Goal: Complete application form: Complete application form

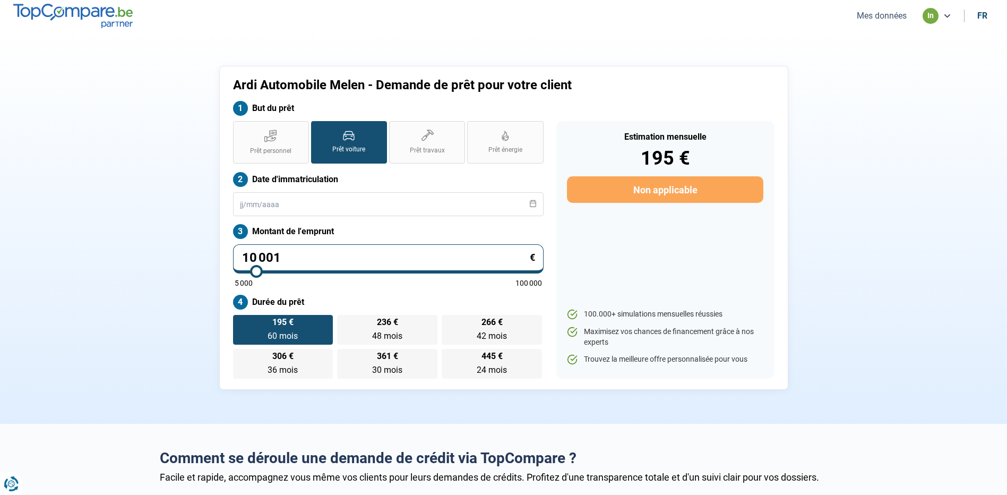
click at [866, 20] on button "Mes données" at bounding box center [882, 15] width 56 height 11
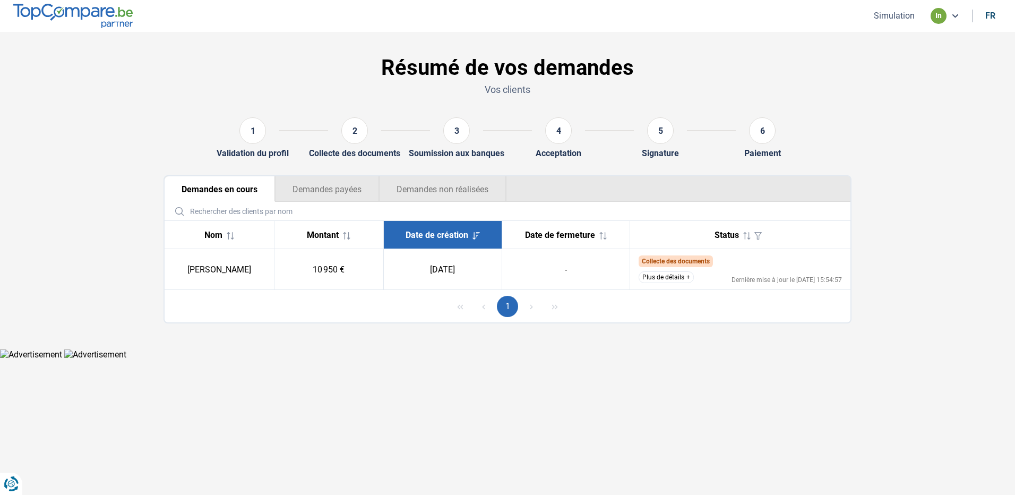
click at [503, 306] on button "1" at bounding box center [507, 306] width 21 height 21
click at [685, 280] on button "Plus de détails" at bounding box center [666, 277] width 55 height 12
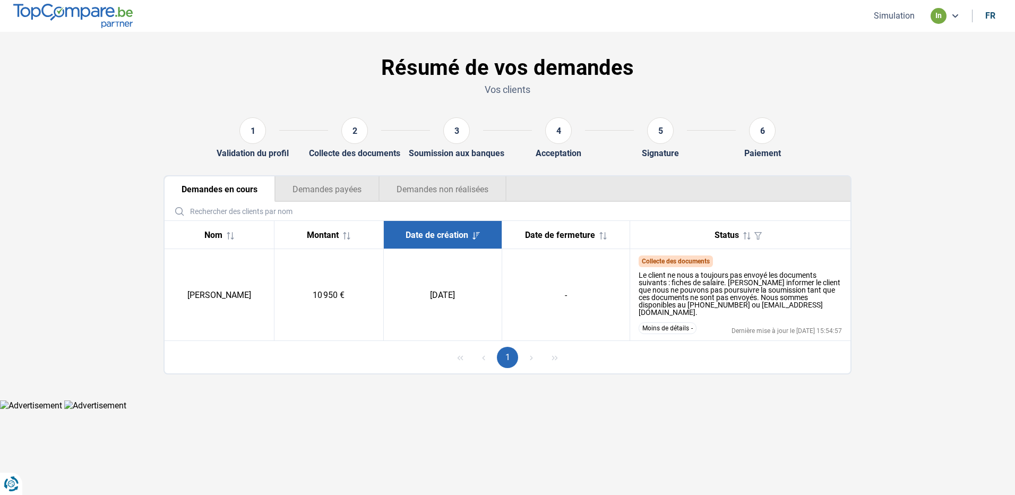
click at [331, 195] on button "Demandes payées" at bounding box center [327, 188] width 104 height 25
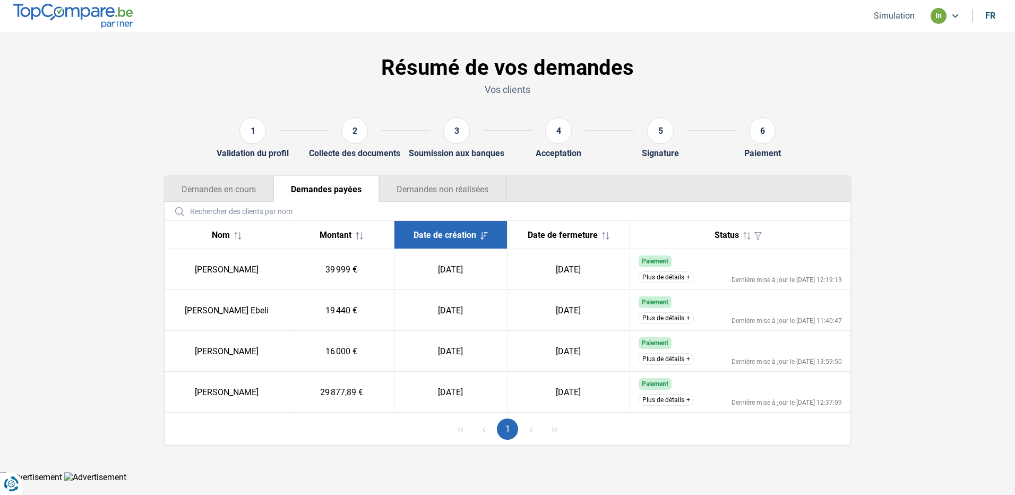
click at [489, 198] on button "Demandes non réalisées" at bounding box center [442, 188] width 127 height 25
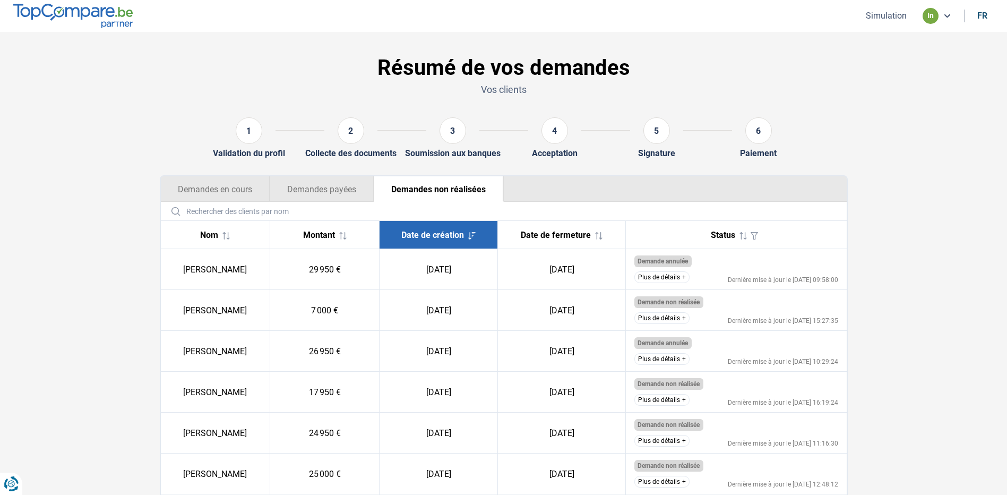
click at [217, 191] on button "Demandes en cours" at bounding box center [215, 188] width 109 height 25
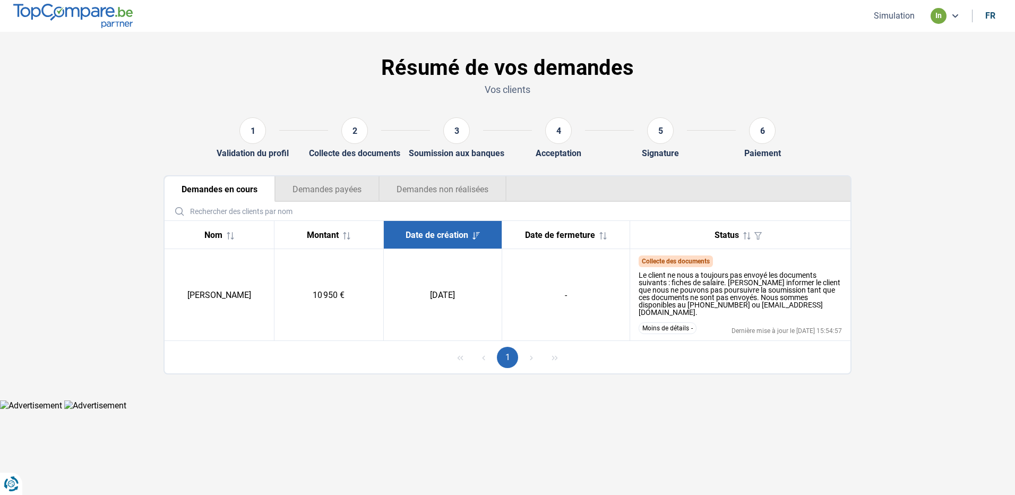
click at [913, 17] on button "Simulation" at bounding box center [894, 15] width 47 height 11
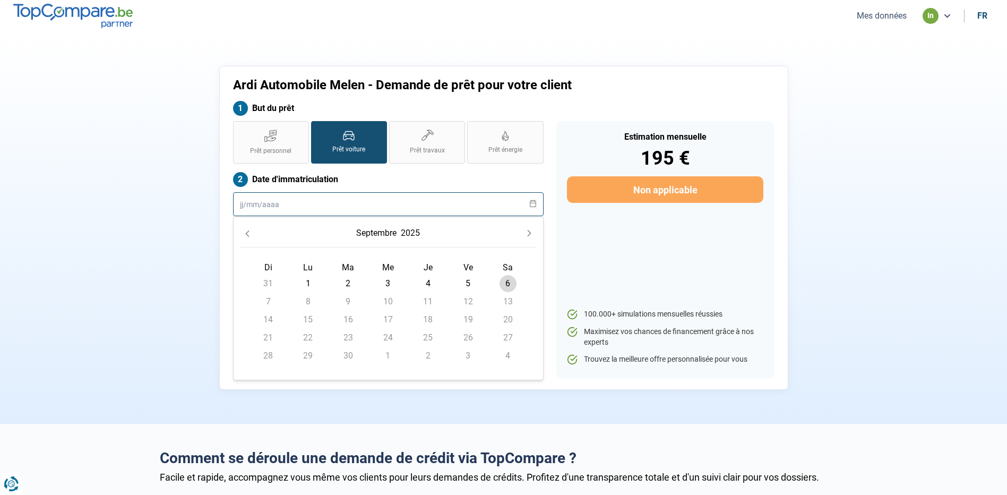
click at [326, 204] on input "text" at bounding box center [388, 204] width 311 height 24
click at [386, 233] on button "septembre" at bounding box center [376, 233] width 45 height 19
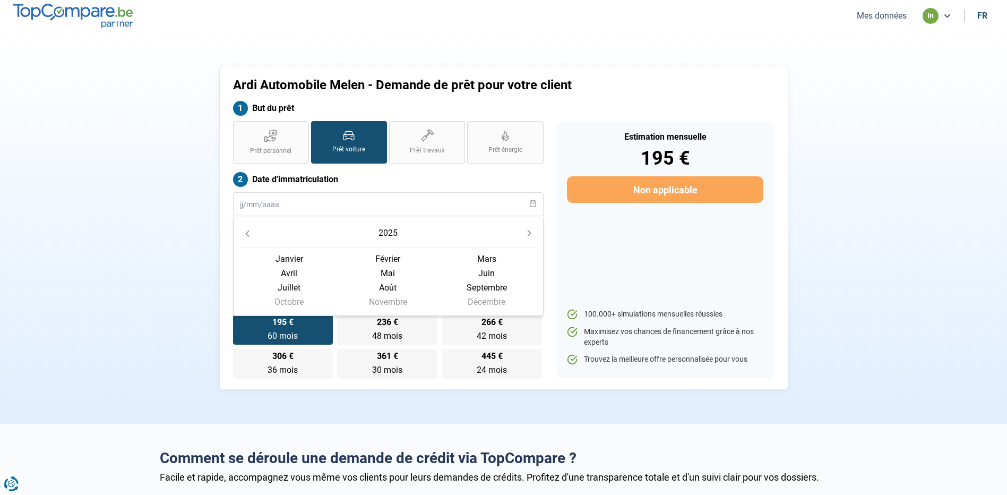
click at [252, 231] on button "Previous Year" at bounding box center [247, 233] width 15 height 15
click at [301, 255] on span "janvier" at bounding box center [289, 259] width 99 height 14
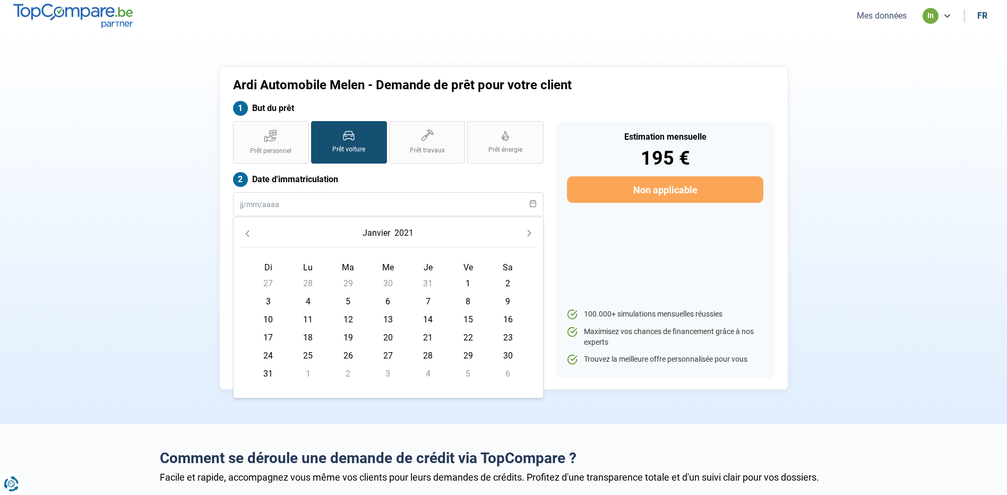
click at [469, 284] on span "1" at bounding box center [468, 283] width 17 height 17
type input "[DATE]"
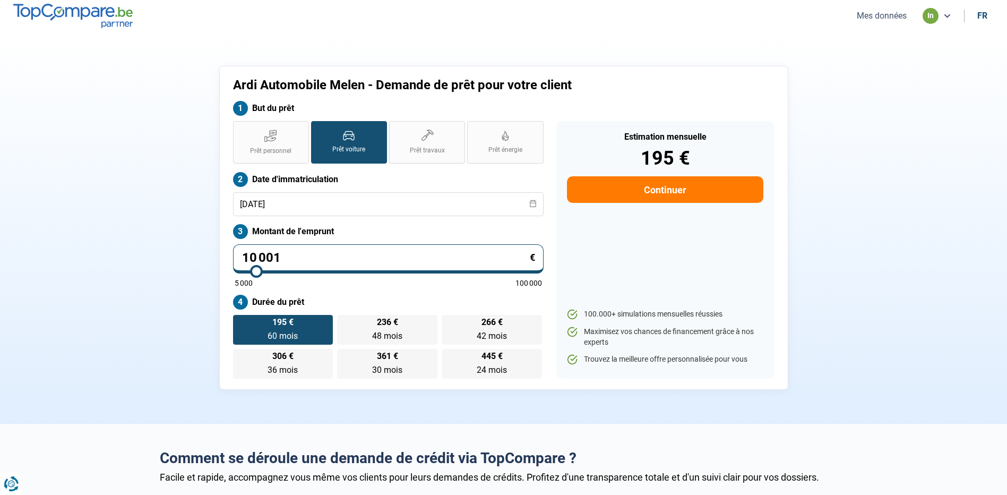
drag, startPoint x: 181, startPoint y: 238, endPoint x: 1, endPoint y: 217, distance: 181.8
type input "3"
type input "5000"
type input "32"
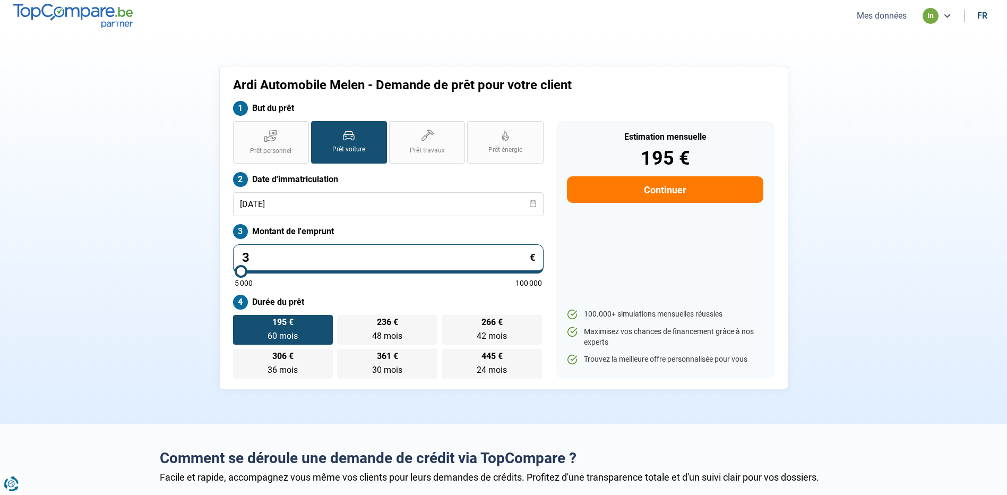
type input "5000"
type input "329"
type input "5000"
type input "3 295"
type input "5000"
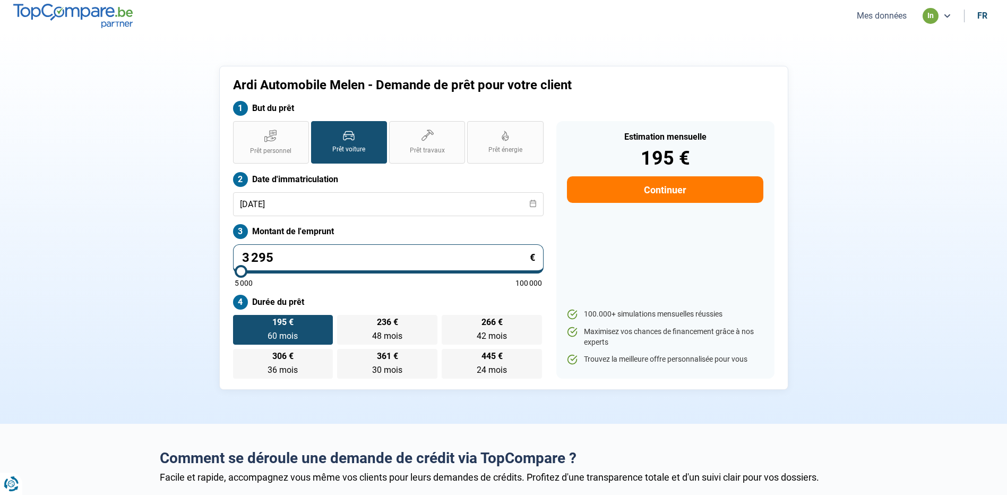
type input "32 950"
type input "33000"
type input "32 950"
type input "33000"
click at [85, 240] on section "Ardi Automobile Melen - Demande de prêt pour votre client But du prêt Prêt pers…" at bounding box center [503, 228] width 1007 height 392
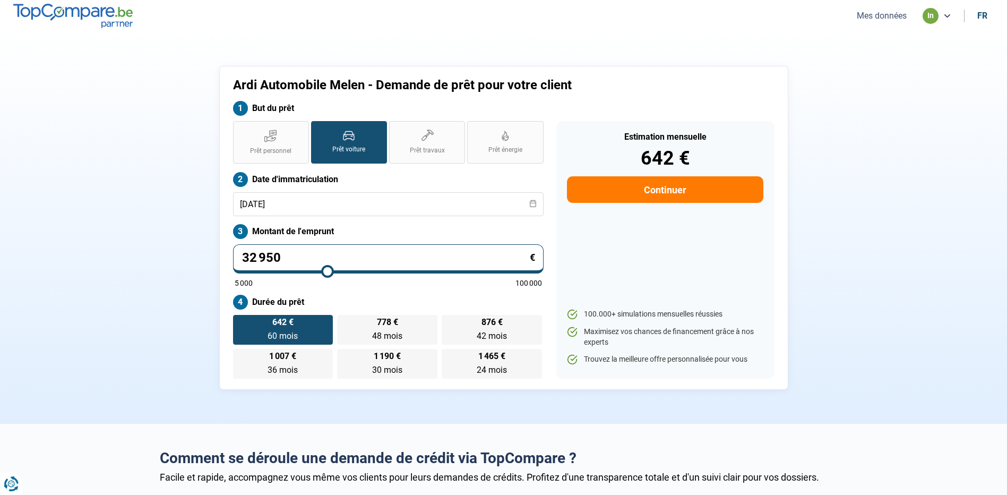
click at [653, 193] on button "Continuer" at bounding box center [665, 189] width 196 height 27
select select "32"
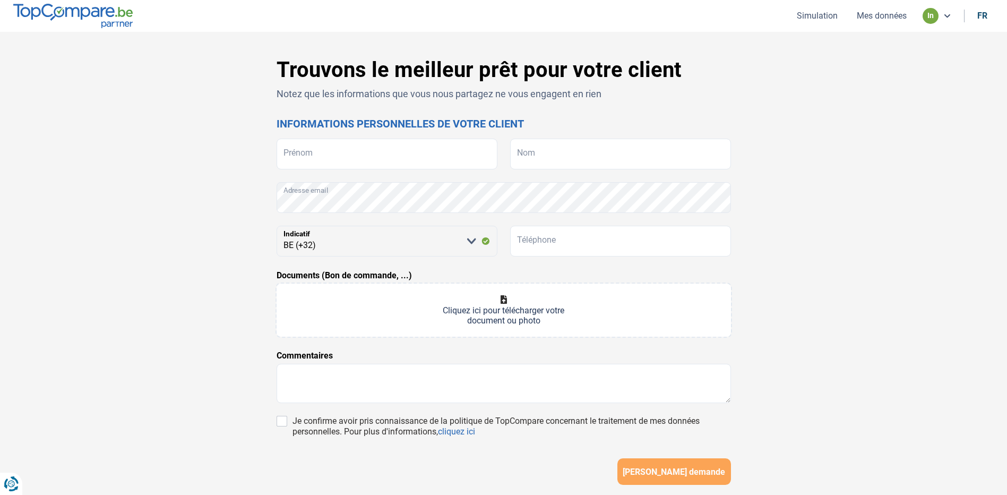
click at [403, 173] on form "Prénom Nom Adresse email [PERSON_NAME] sélectionner une option BE (+32) LU (+35…" at bounding box center [504, 312] width 454 height 346
click at [389, 160] on input "Prénom" at bounding box center [387, 154] width 221 height 31
type input "[PERSON_NAME]"
click at [580, 146] on input "Nom" at bounding box center [620, 154] width 221 height 31
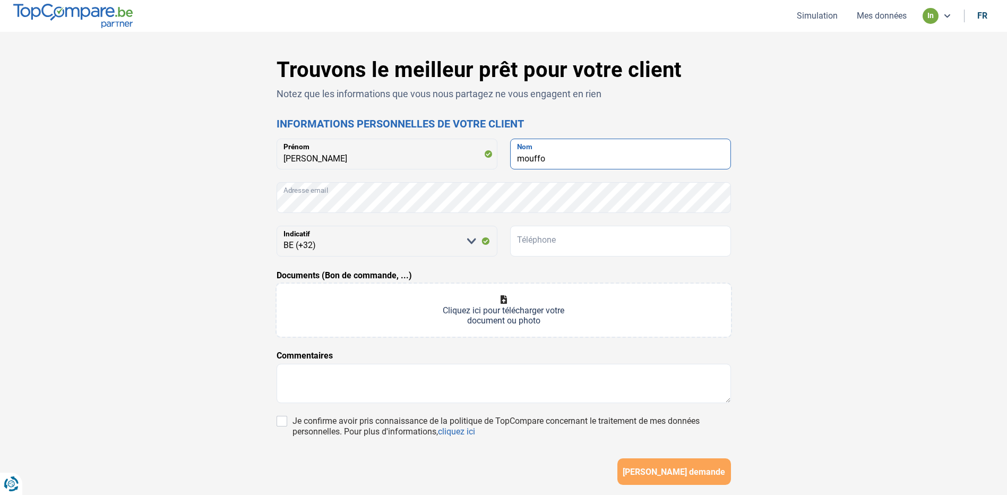
type input "mouffo"
click at [551, 241] on input "Téléphone" at bounding box center [620, 241] width 221 height 31
type input "0465496413"
click at [490, 296] on input "Documents (Bon de commande, ...)" at bounding box center [504, 310] width 454 height 53
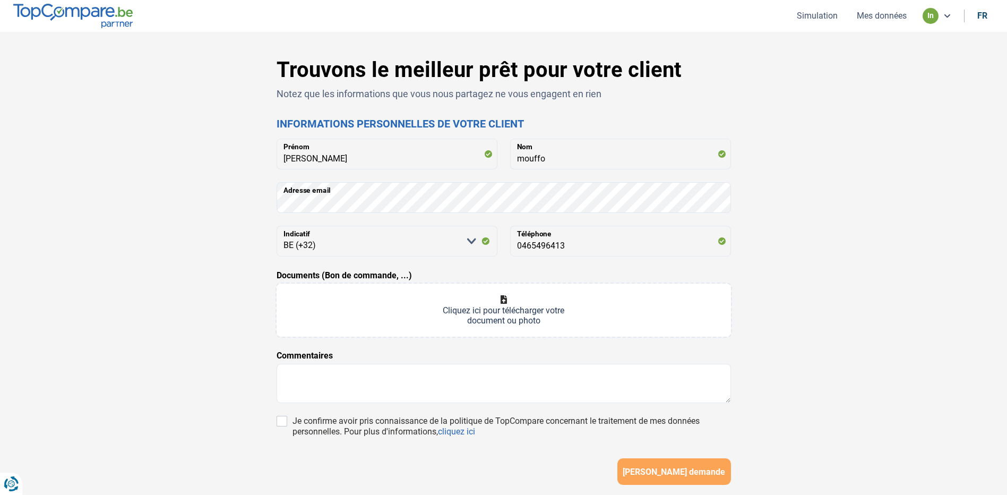
type input "C:\fakepath\1393_001.pdf"
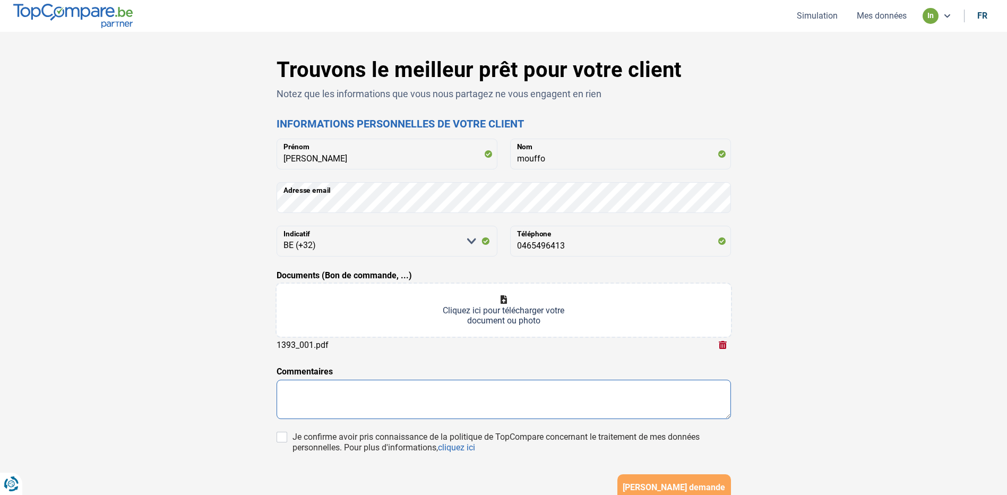
click at [315, 391] on textarea at bounding box center [504, 399] width 454 height 39
click at [277, 437] on input "Je confirme avoir pris connaissance de la politique de TopCompare concernant le…" at bounding box center [282, 437] width 11 height 11
checkbox input "true"
click at [342, 385] on textarea at bounding box center [504, 399] width 454 height 39
click at [657, 488] on span "[PERSON_NAME] demande" at bounding box center [674, 488] width 102 height 10
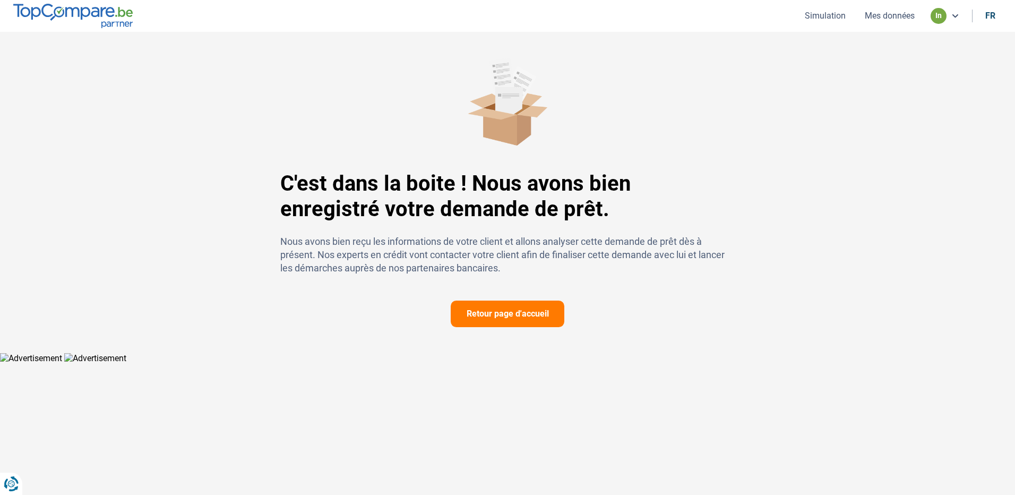
click at [531, 322] on button "Retour page d'accueil" at bounding box center [508, 314] width 114 height 27
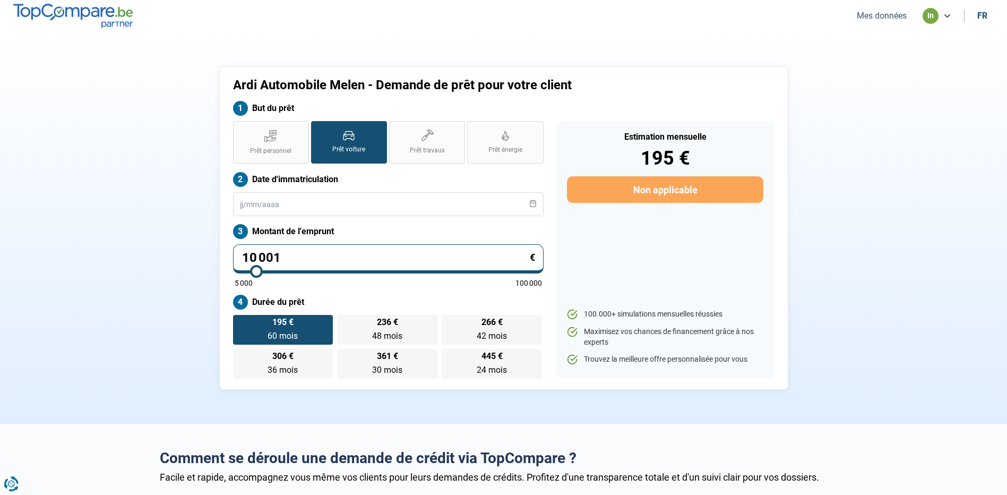
click at [883, 4] on nav "Mes données in fr" at bounding box center [503, 16] width 1007 height 32
click at [878, 20] on button "Mes données" at bounding box center [882, 15] width 56 height 11
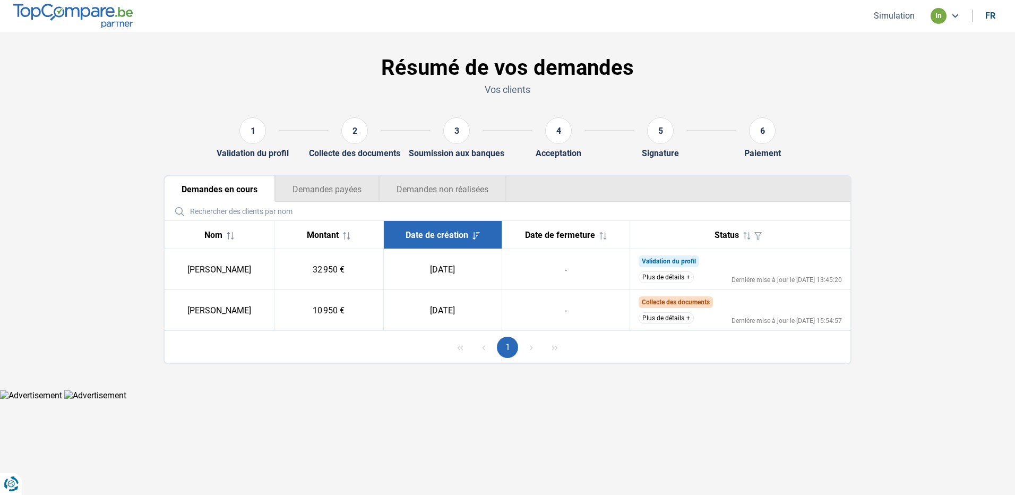
click at [657, 277] on button "Plus de détails" at bounding box center [666, 277] width 55 height 12
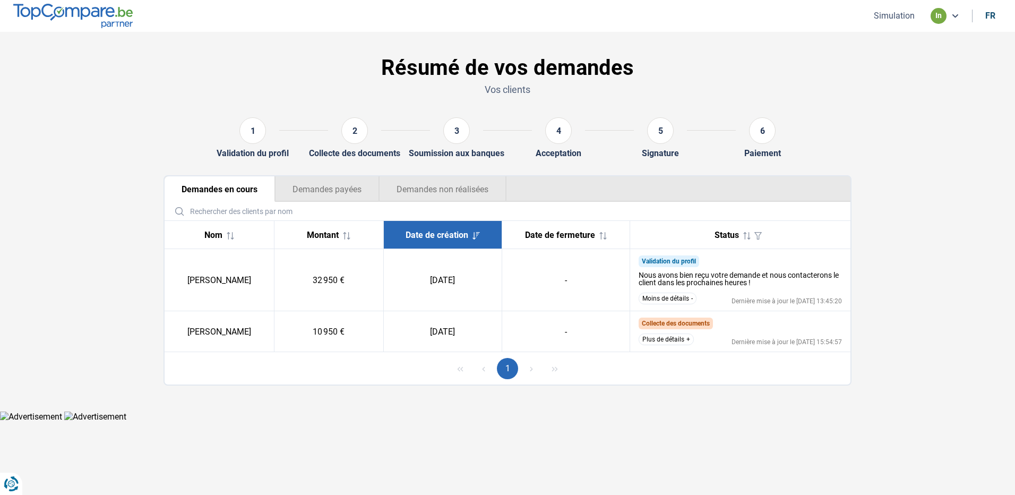
click at [816, 291] on td "Validation du profil Nous avons bien reçu votre demande et nous contacterons le…" at bounding box center [740, 280] width 221 height 62
